Goal: Check status

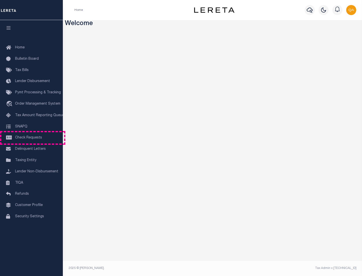
click at [31, 138] on span "Check Requests" at bounding box center [28, 138] width 27 height 4
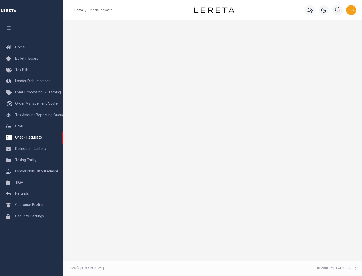
select select "50"
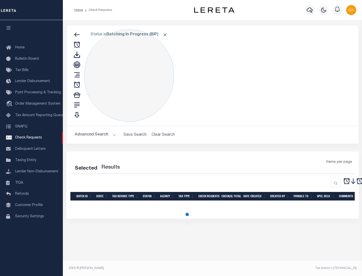
select select "50"
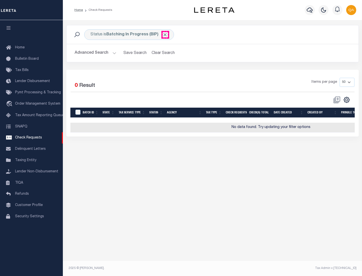
click at [165, 35] on span "Click to Remove" at bounding box center [164, 34] width 5 height 5
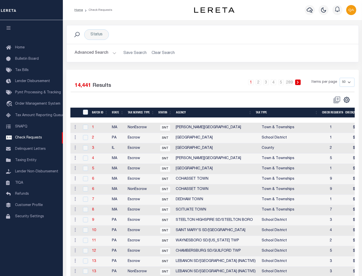
scroll to position [242, 0]
